Goal: Contribute content: Add original content to the website for others to see

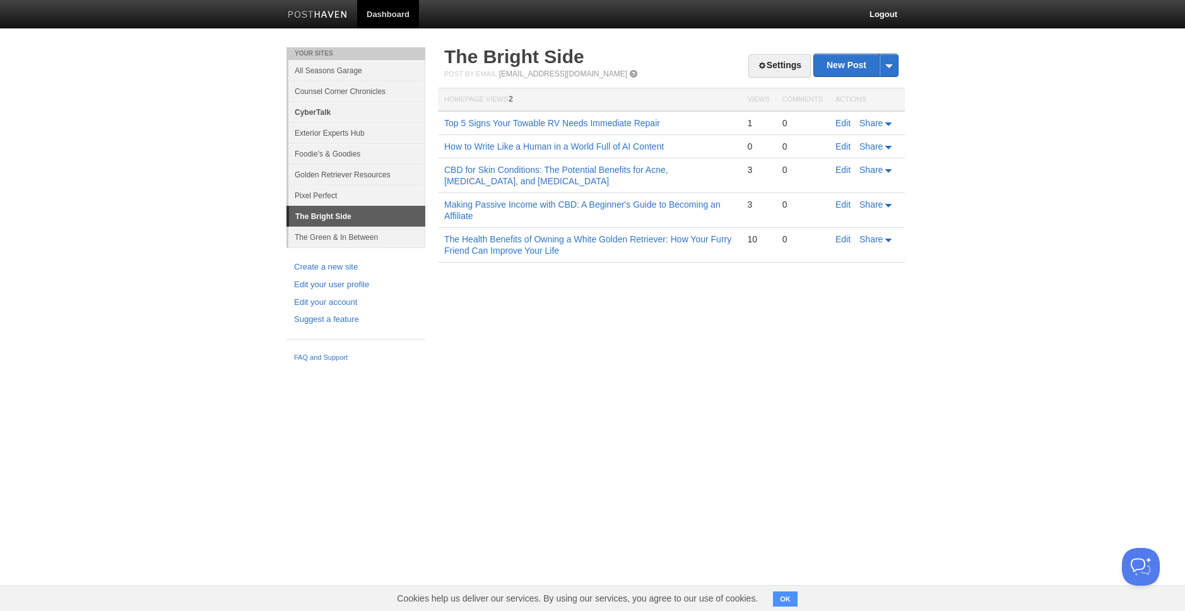
click at [362, 106] on link "CyberTalk" at bounding box center [356, 112] width 137 height 21
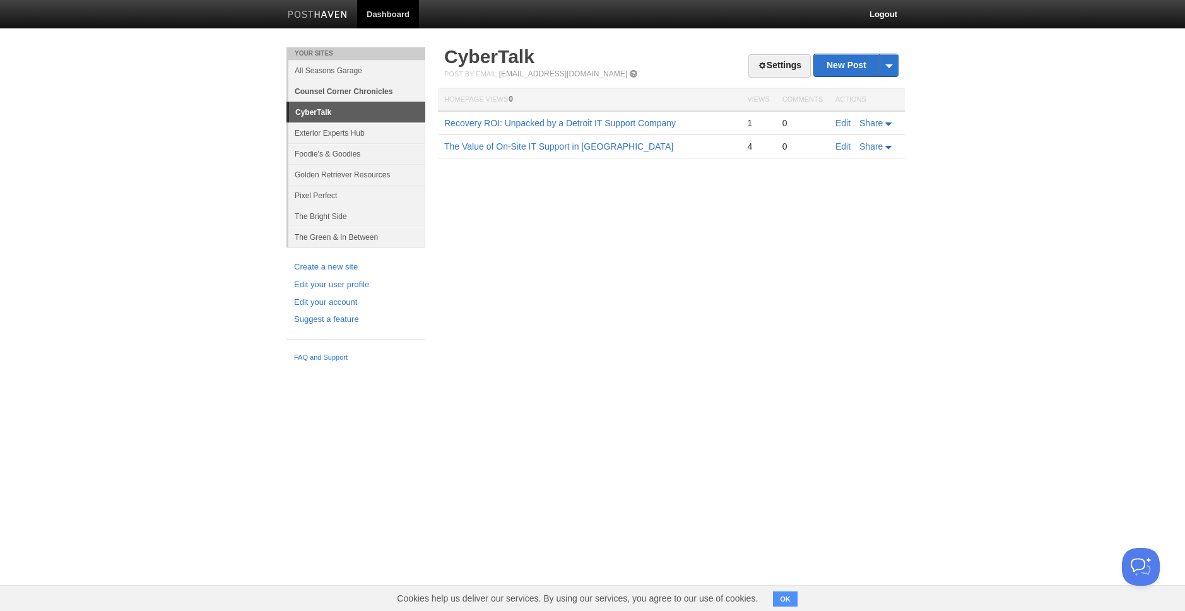
click at [372, 92] on link "Counsel Corner Chronicles" at bounding box center [356, 91] width 137 height 21
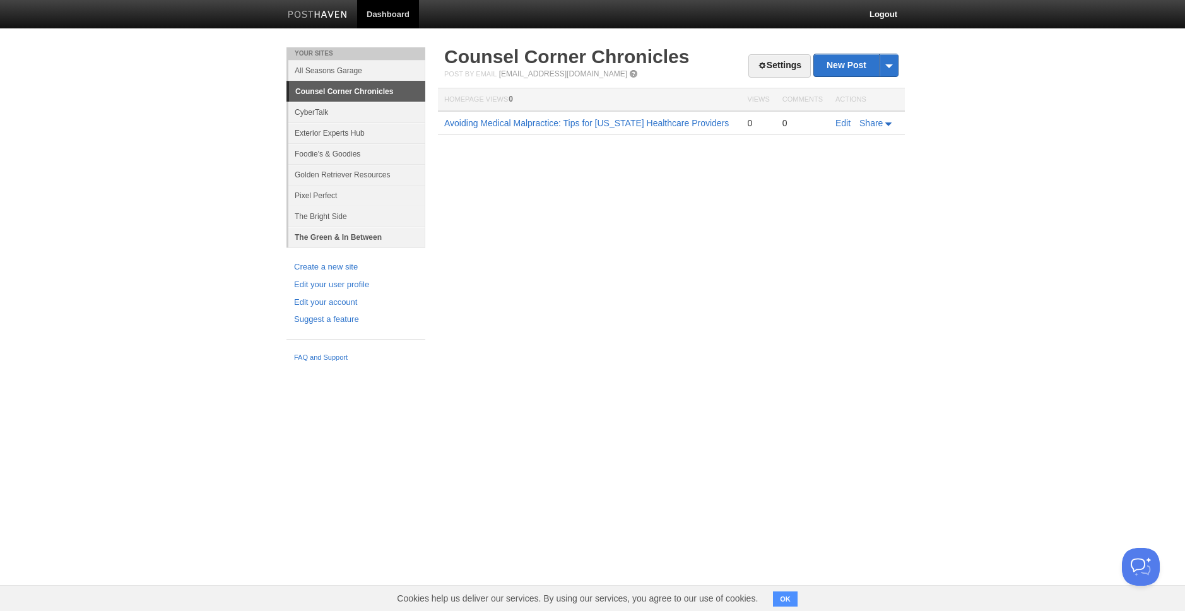
click at [386, 232] on link "The Green & In Between" at bounding box center [356, 237] width 137 height 21
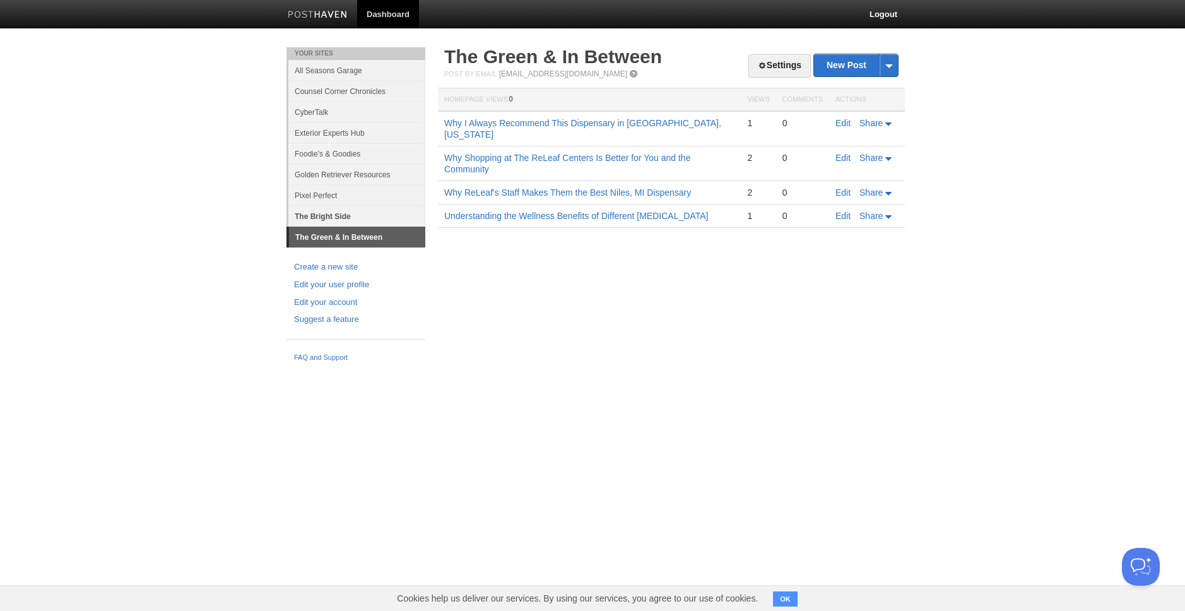
click at [379, 221] on link "The Bright Side" at bounding box center [356, 216] width 137 height 21
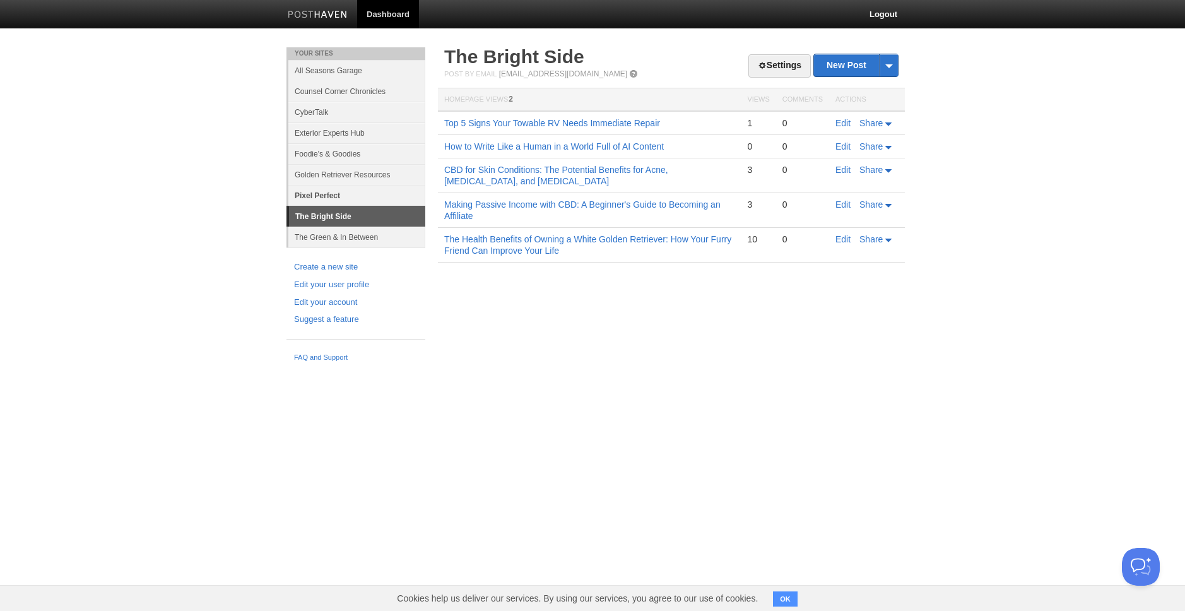
click at [401, 196] on link "Pixel Perfect" at bounding box center [356, 195] width 137 height 21
click at [387, 193] on link "Pixel Perfect" at bounding box center [356, 195] width 137 height 21
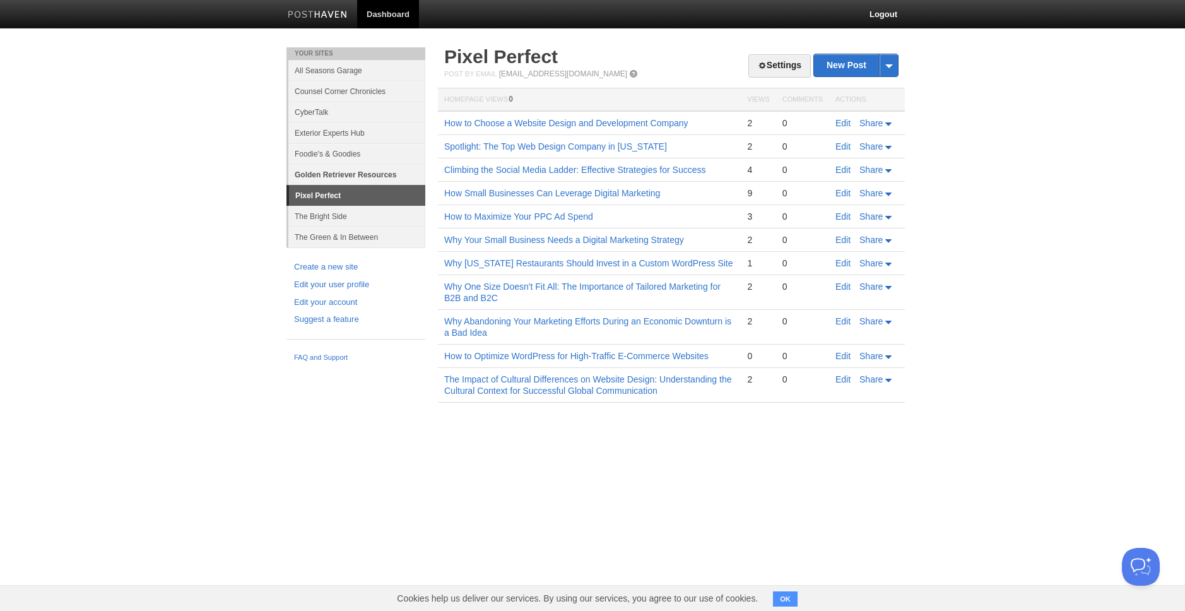
click at [368, 170] on link "Golden Retriever Resources" at bounding box center [356, 174] width 137 height 21
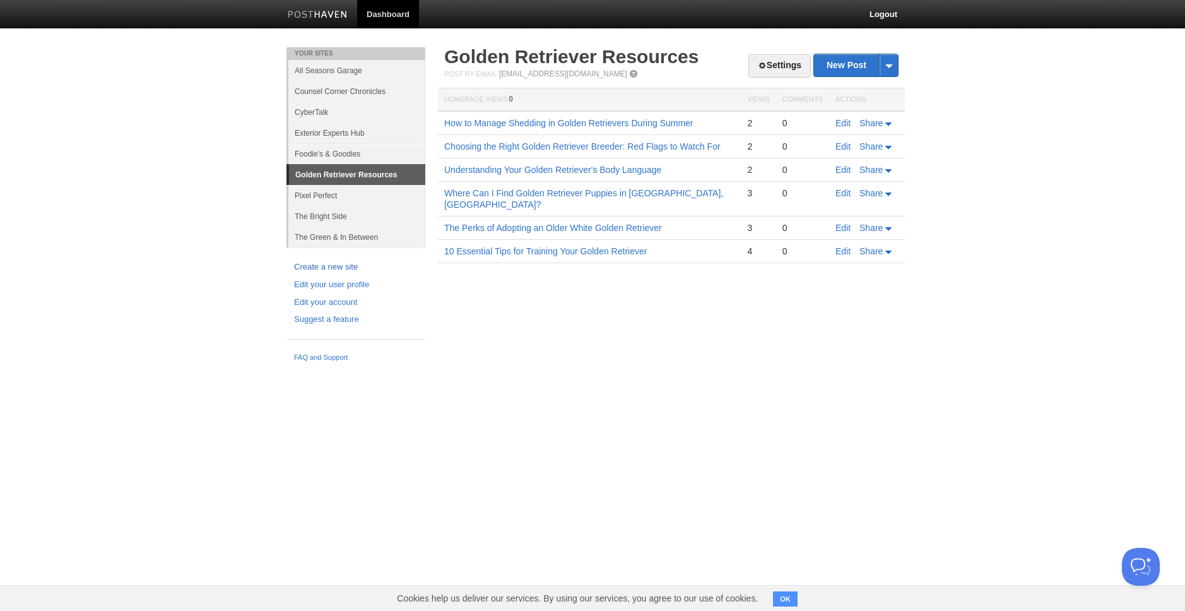
click at [351, 267] on link "Create a new site" at bounding box center [356, 267] width 124 height 13
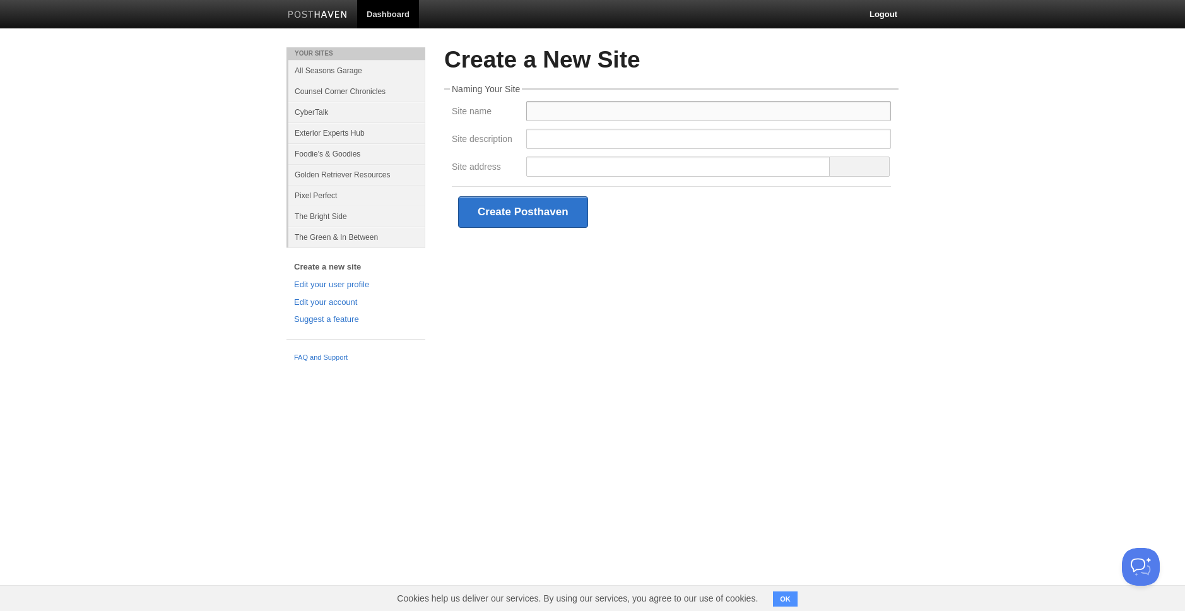
click at [557, 101] on input "Site name" at bounding box center [708, 111] width 365 height 20
paste input "Margins & Moves"
type input "Margins & Moves"
click at [563, 166] on input "Site address" at bounding box center [678, 167] width 304 height 20
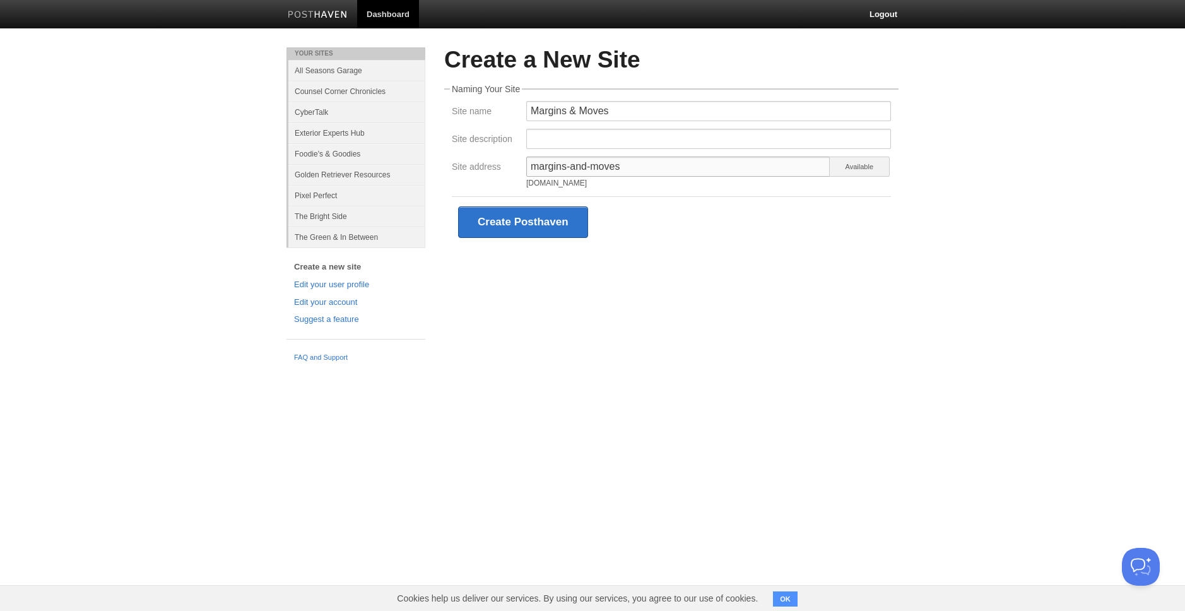
type input "margins-and-moves"
click at [689, 134] on input "Site description" at bounding box center [708, 139] width 365 height 20
click at [597, 134] on input "Site description" at bounding box center [708, 139] width 365 height 20
paste input "This is where business decisions meet behavioral nuance."
click at [533, 136] on input "This is where business decisions meet behavioral nuance." at bounding box center [708, 139] width 365 height 20
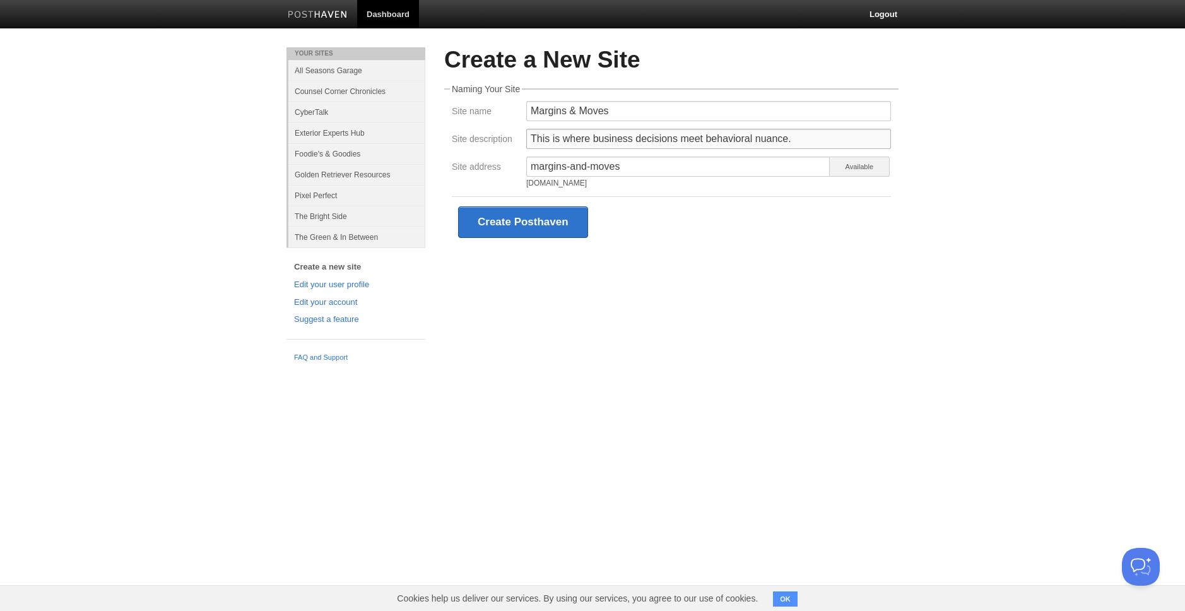
paste input "Strategy. Leadership. Leverage."
type input "Strategy. Leadership. Leverage. This is where business decisions meet behaviora…"
click at [548, 209] on button "Create Posthaven" at bounding box center [523, 222] width 130 height 32
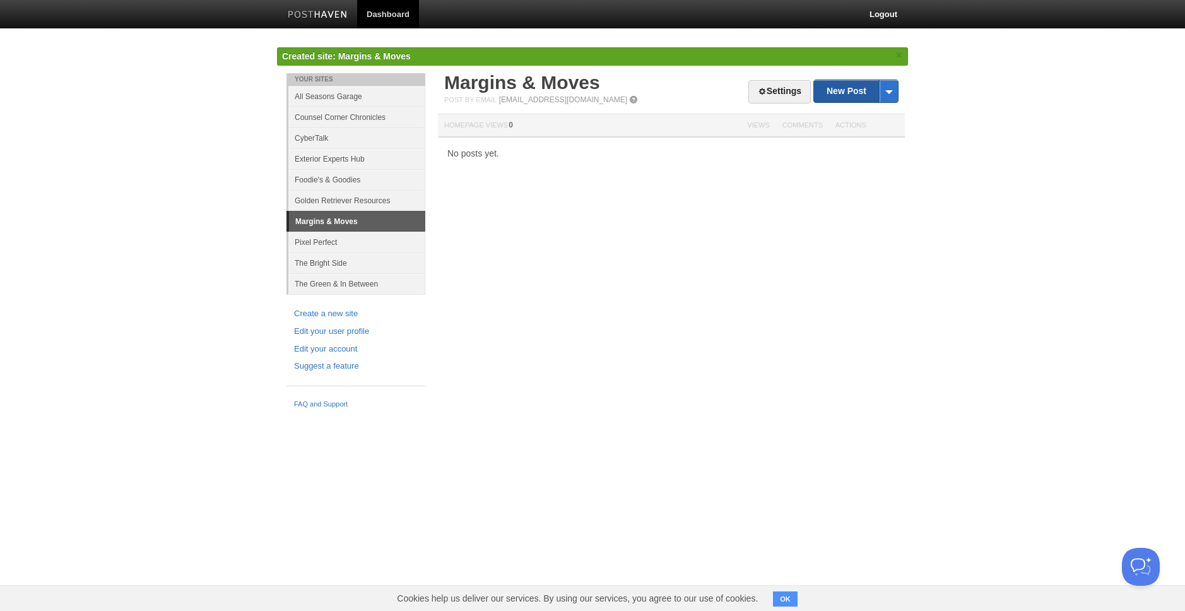
click at [860, 88] on link "New Post" at bounding box center [856, 91] width 84 height 22
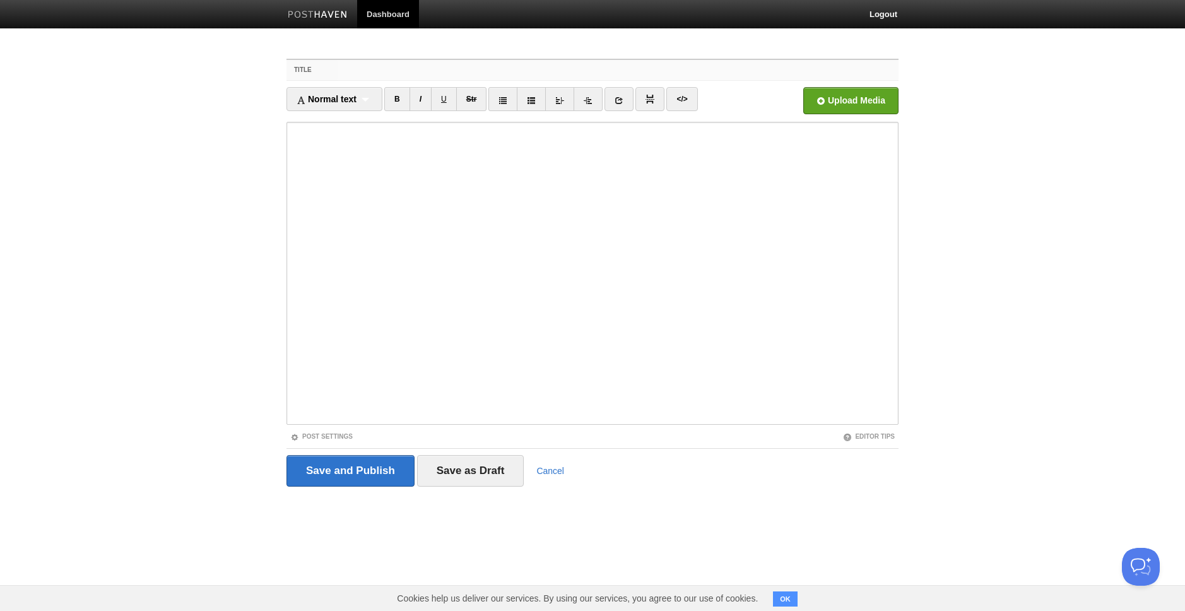
paste input "I Didn’t Think I Was the Problem, Then I Took This Leadership Assessment"
type input "I Didn’t Think I Was the Problem, Then I Took This Leadership Assessment"
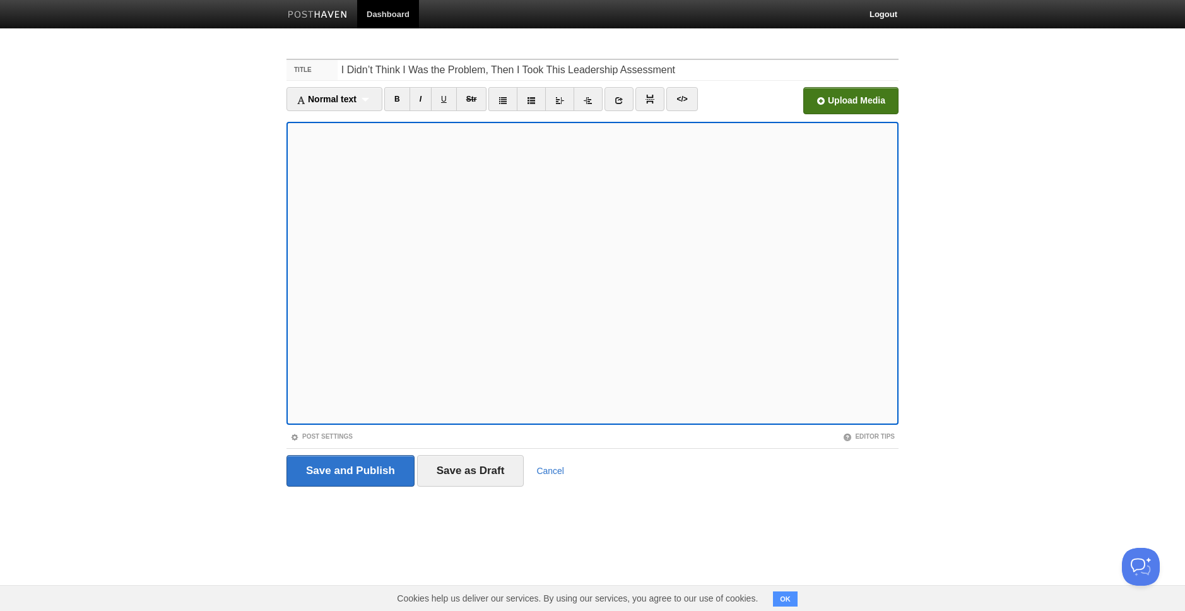
click at [867, 102] on input "file" at bounding box center [470, 104] width 956 height 64
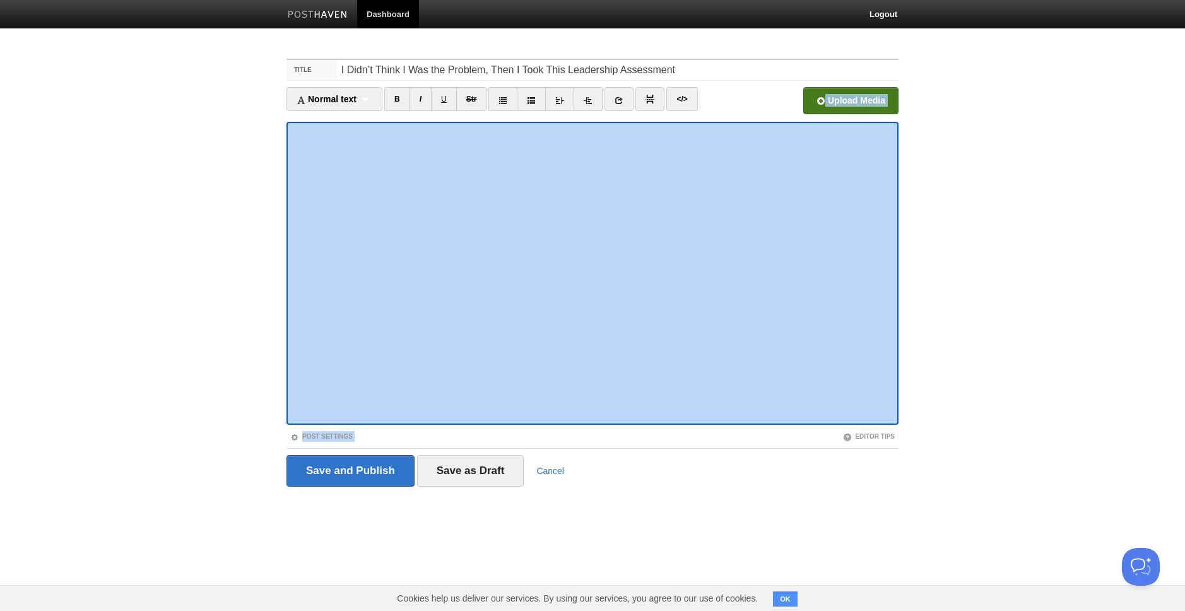
click at [909, 411] on body "Dashboard Logout Created site: Margins & Moves × Your Sites All Seasons Garage …" at bounding box center [592, 267] width 1185 height 534
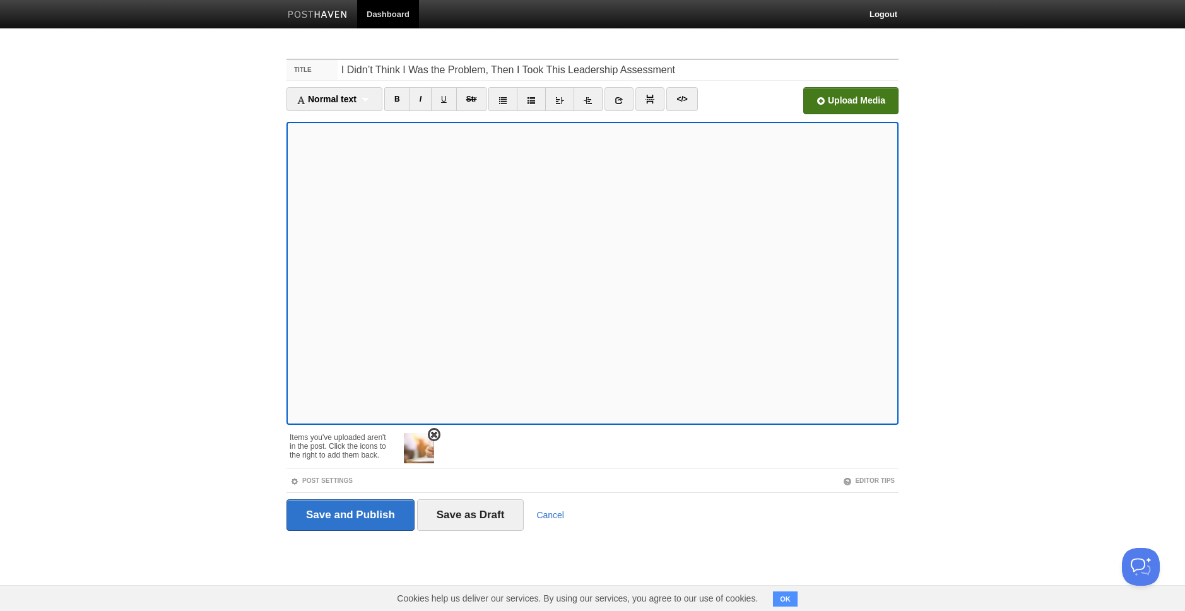
click at [424, 454] on img at bounding box center [419, 448] width 30 height 30
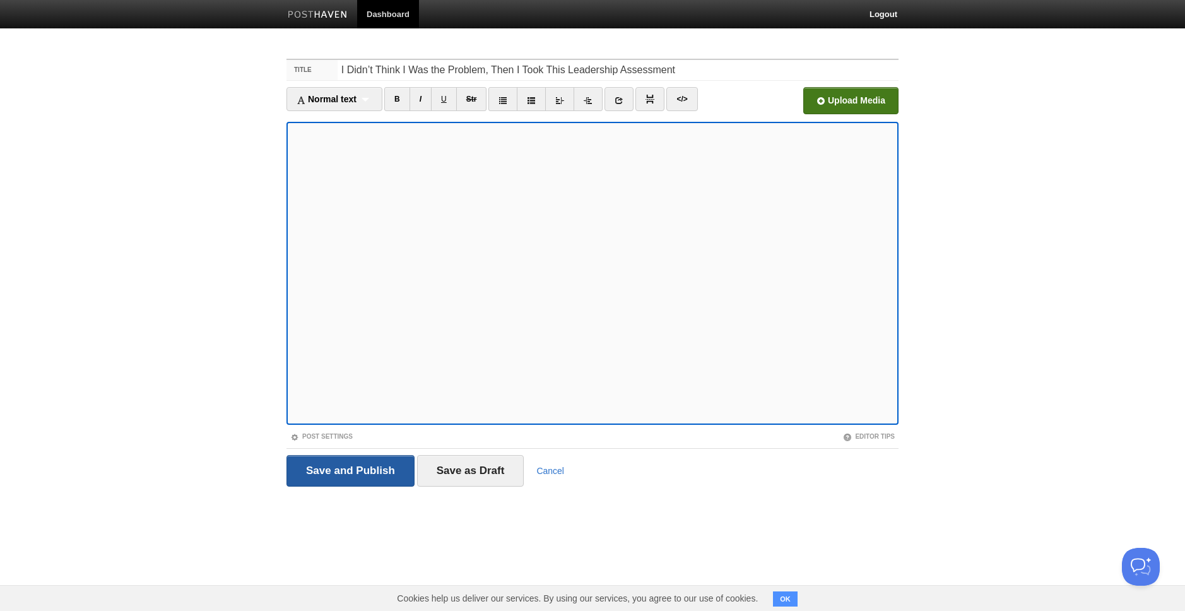
click at [340, 474] on input "Save and Publish" at bounding box center [351, 471] width 128 height 32
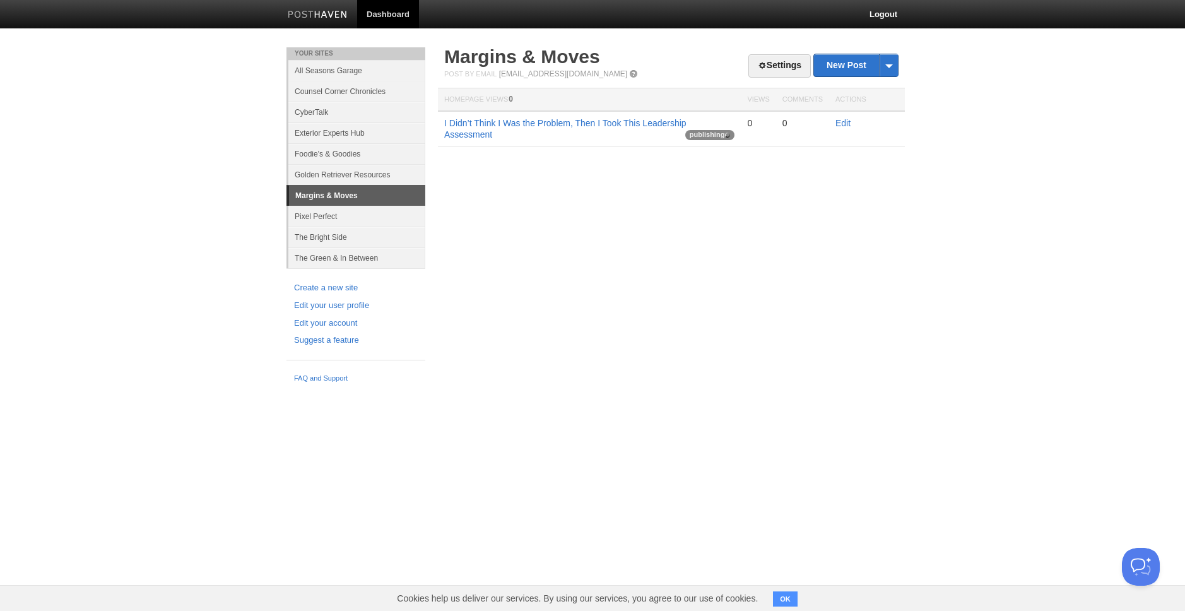
click at [607, 117] on td "I Didn’t Think I Was the Problem, Then I Took This Leadership Assessment publis…" at bounding box center [589, 128] width 303 height 35
click at [603, 121] on link "I Didn’t Think I Was the Problem, Then I Took This Leadership Assessment" at bounding box center [565, 128] width 242 height 21
click at [791, 593] on button "OK" at bounding box center [785, 598] width 25 height 15
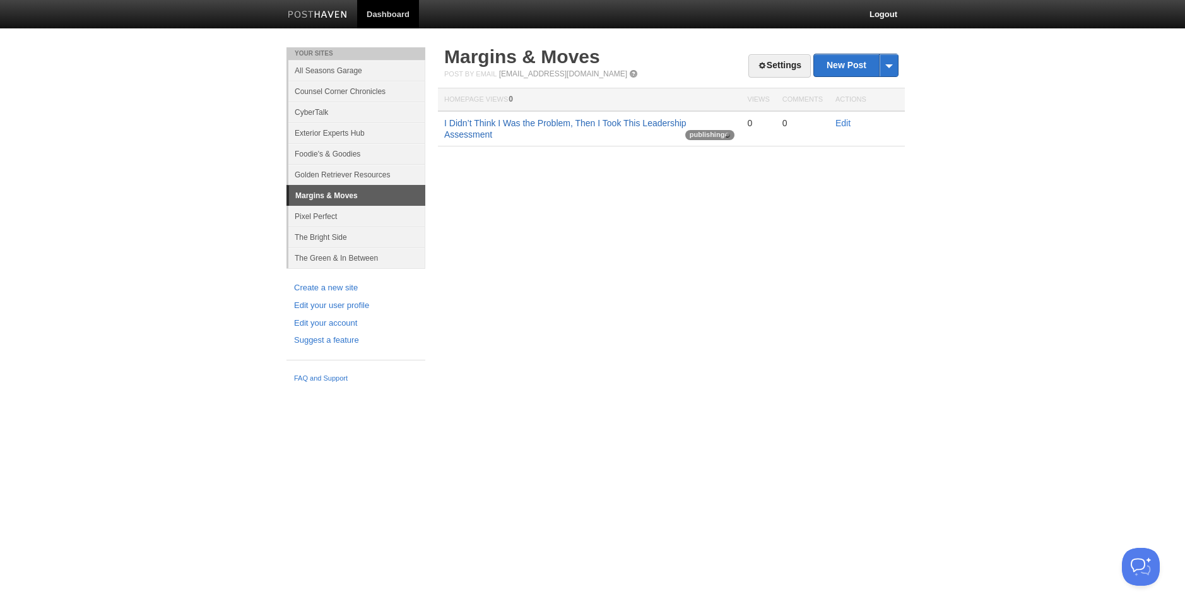
click at [652, 120] on link "I Didn’t Think I Was the Problem, Then I Took This Leadership Assessment" at bounding box center [565, 128] width 242 height 21
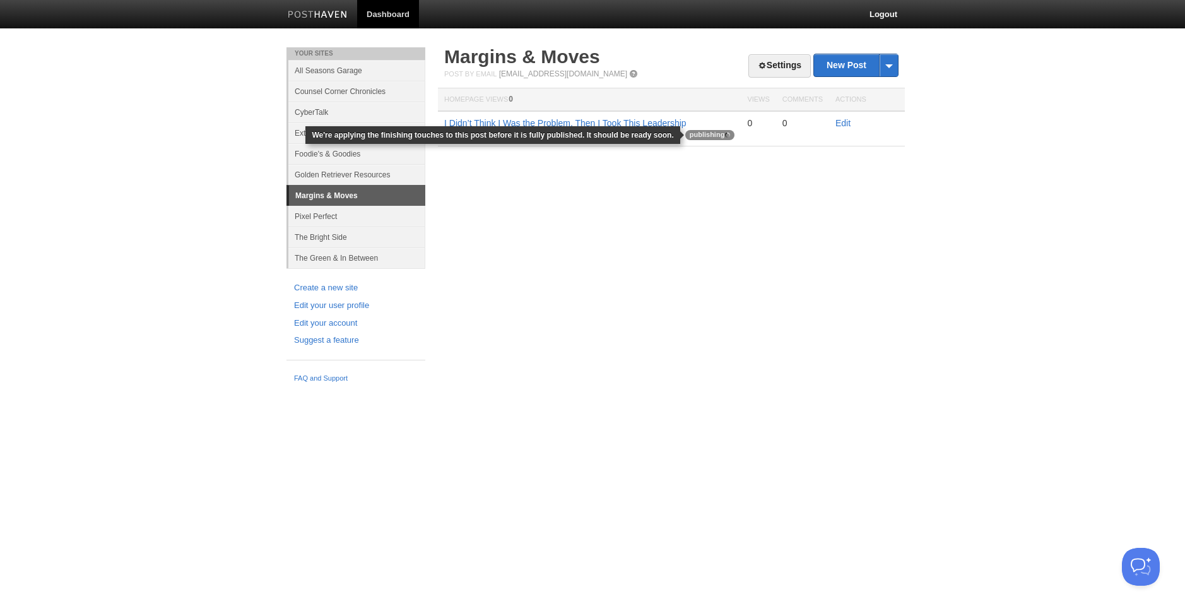
click at [725, 133] on span "publishing" at bounding box center [710, 135] width 50 height 10
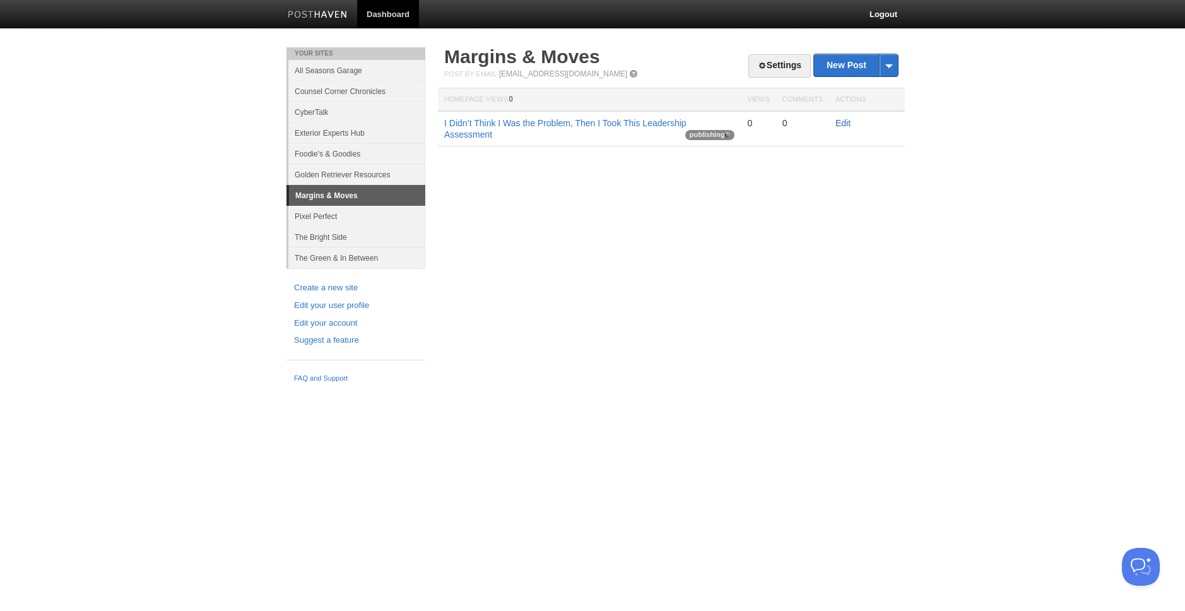
click at [836, 119] on link "Edit" at bounding box center [843, 123] width 15 height 10
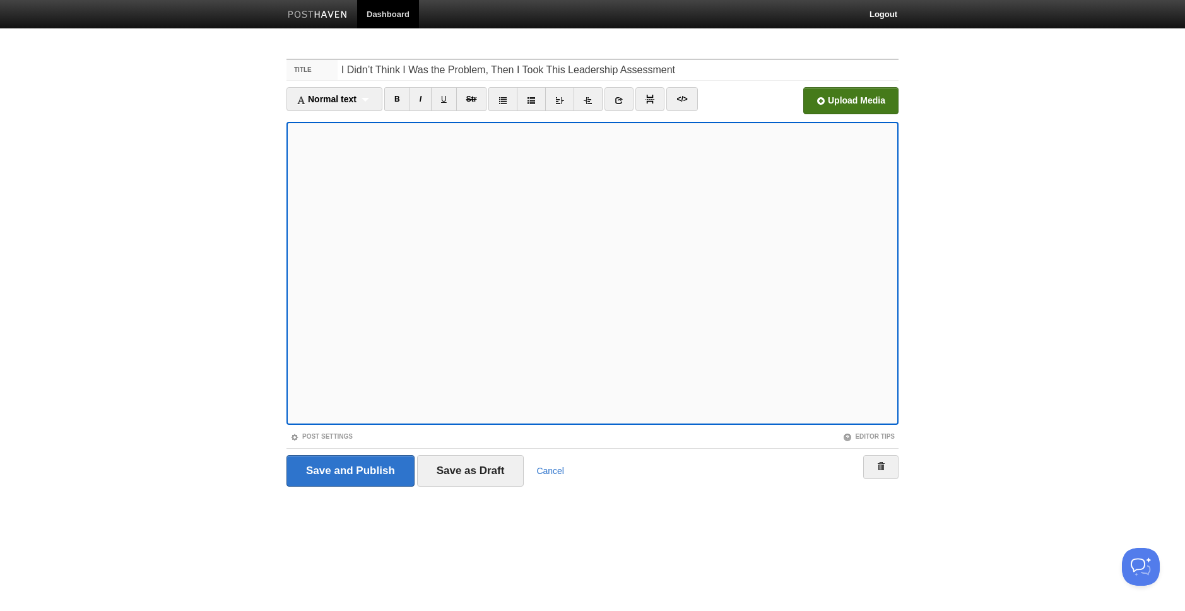
click at [855, 99] on input "file" at bounding box center [470, 104] width 956 height 64
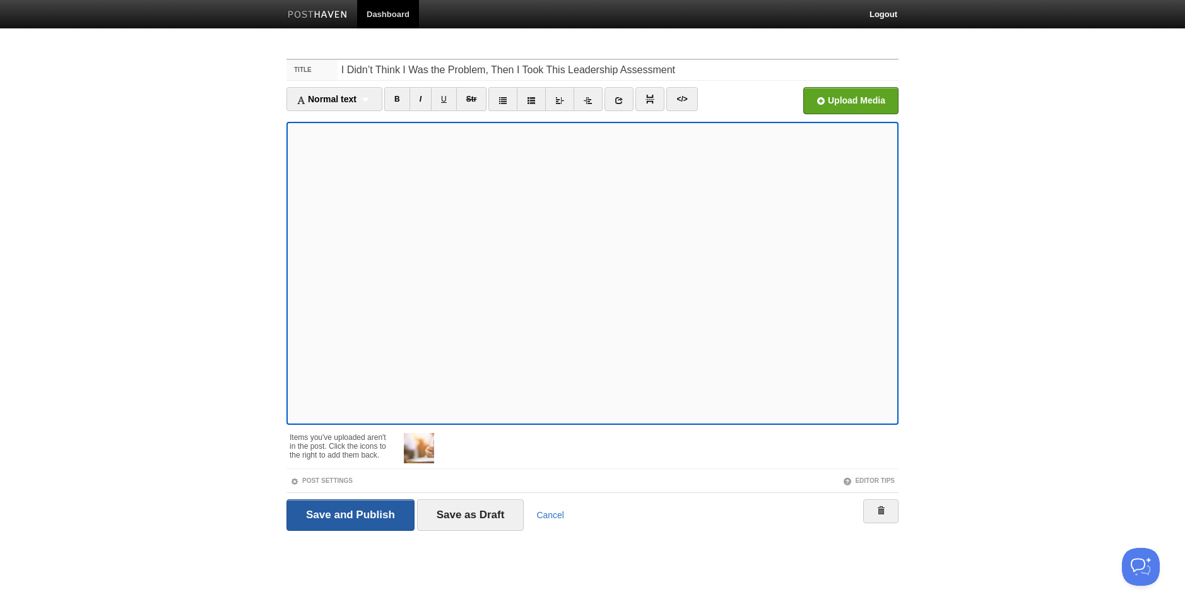
click at [369, 522] on input "Save and Publish" at bounding box center [351, 515] width 128 height 32
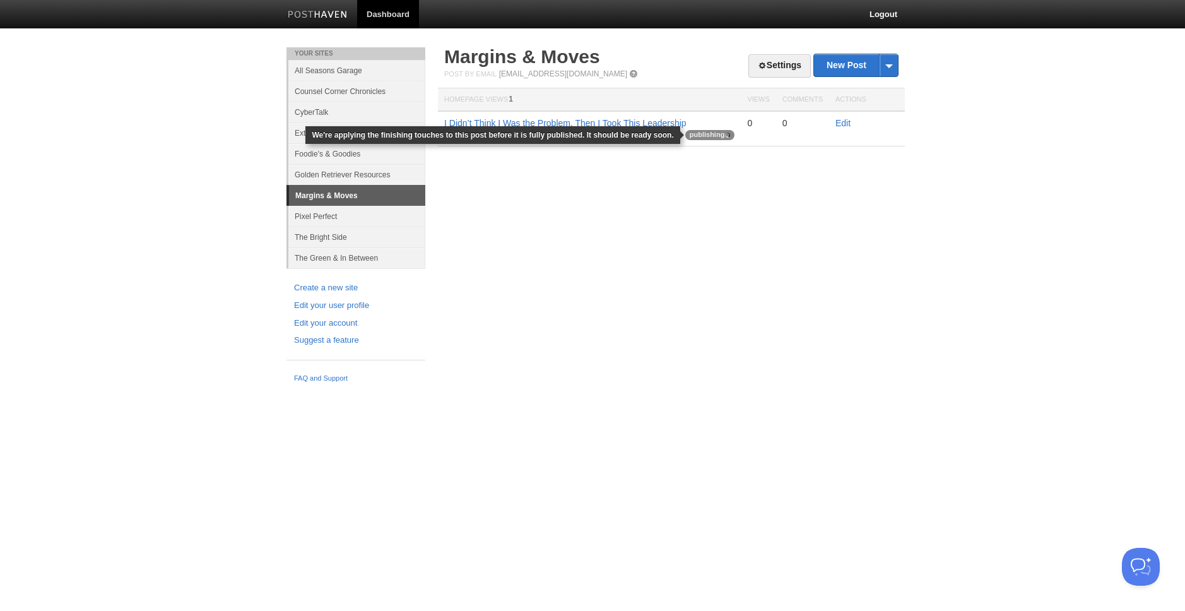
click at [720, 135] on span "publishing" at bounding box center [710, 135] width 50 height 10
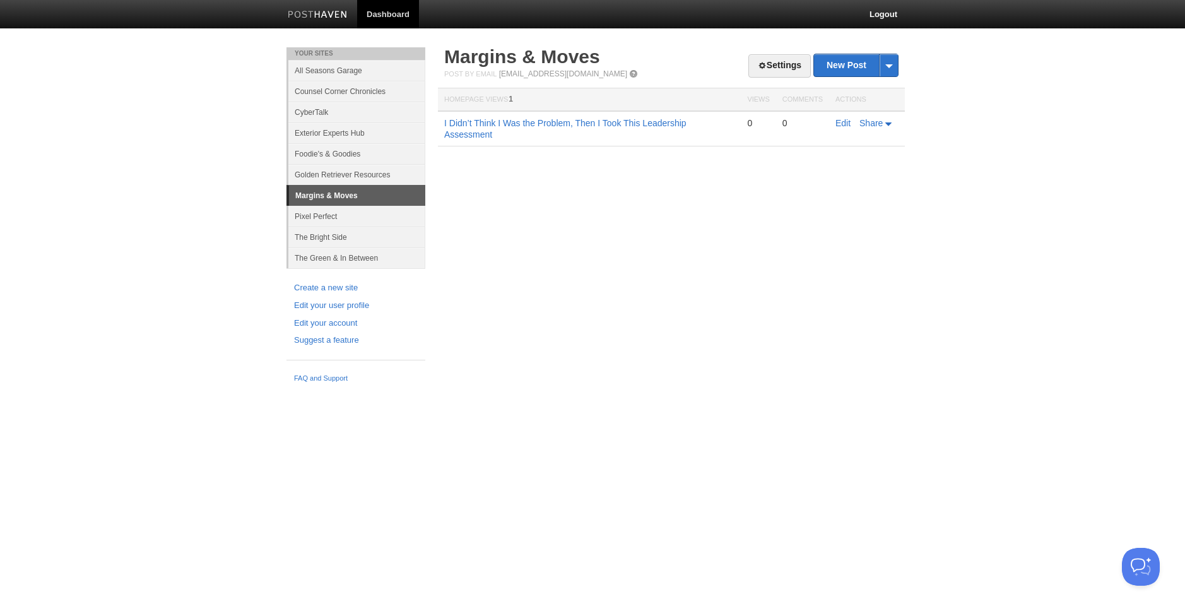
click at [564, 107] on th "Homepage Views 1" at bounding box center [589, 99] width 303 height 23
click at [562, 122] on link "I Didn’t Think I Was the Problem, Then I Took This Leadership Assessment" at bounding box center [565, 128] width 242 height 21
